Goal: Find specific page/section: Find specific page/section

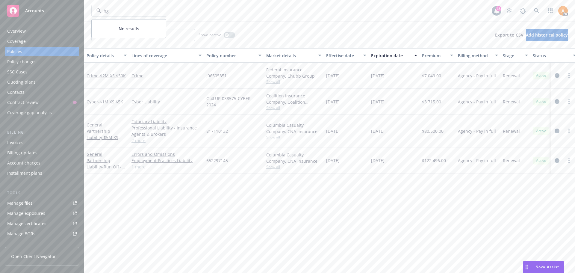
type input "hgc"
click at [122, 28] on strong "HGC Advisor LLC" at bounding box center [115, 28] width 34 height 6
